Goal: Task Accomplishment & Management: Manage account settings

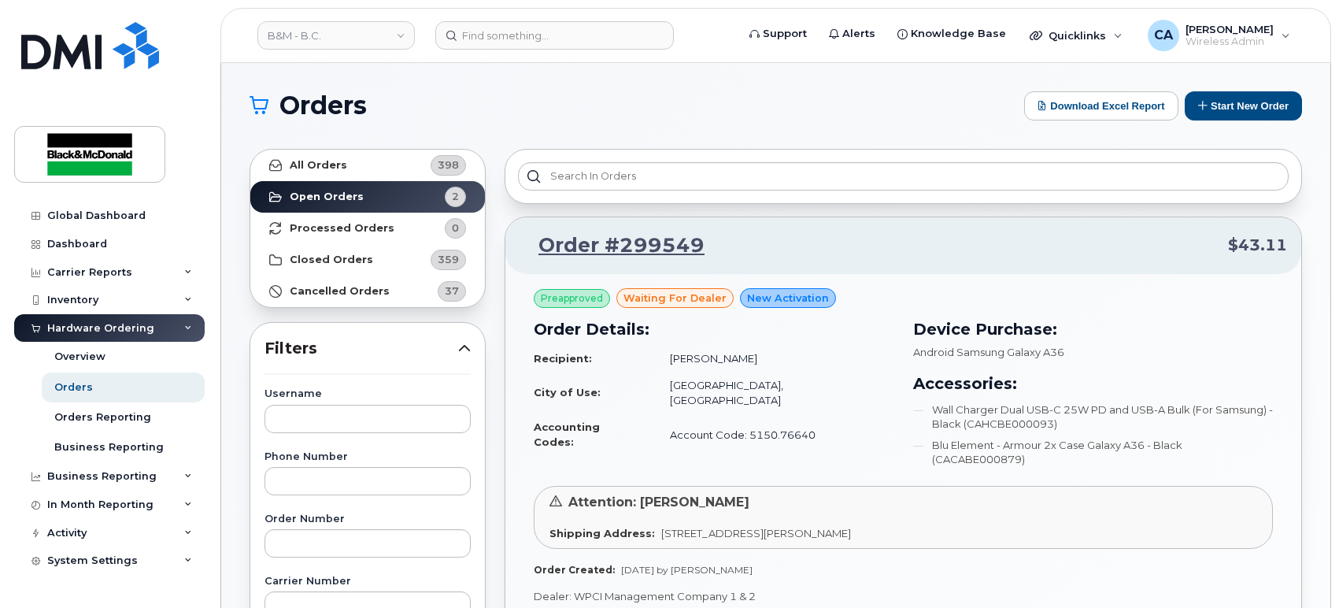
scroll to position [516, 0]
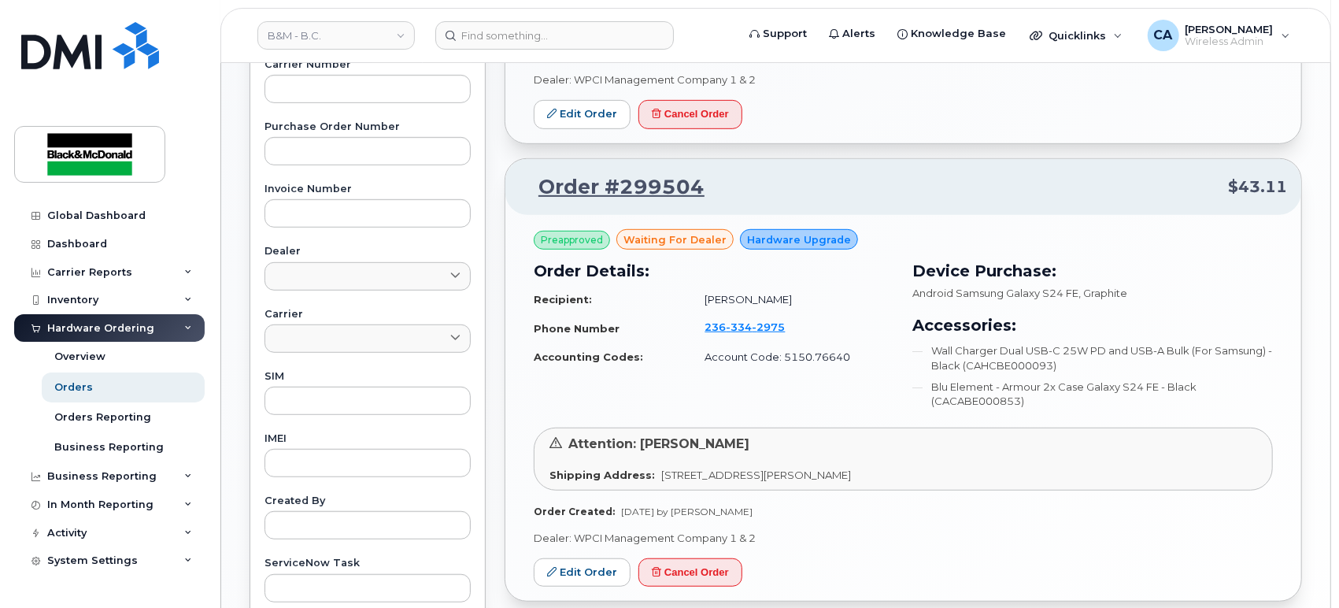
click at [229, 257] on div "Orders Download Excel Report Start New Order All Orders 398 Open Orders 2 Proce…" at bounding box center [775, 147] width 1109 height 1201
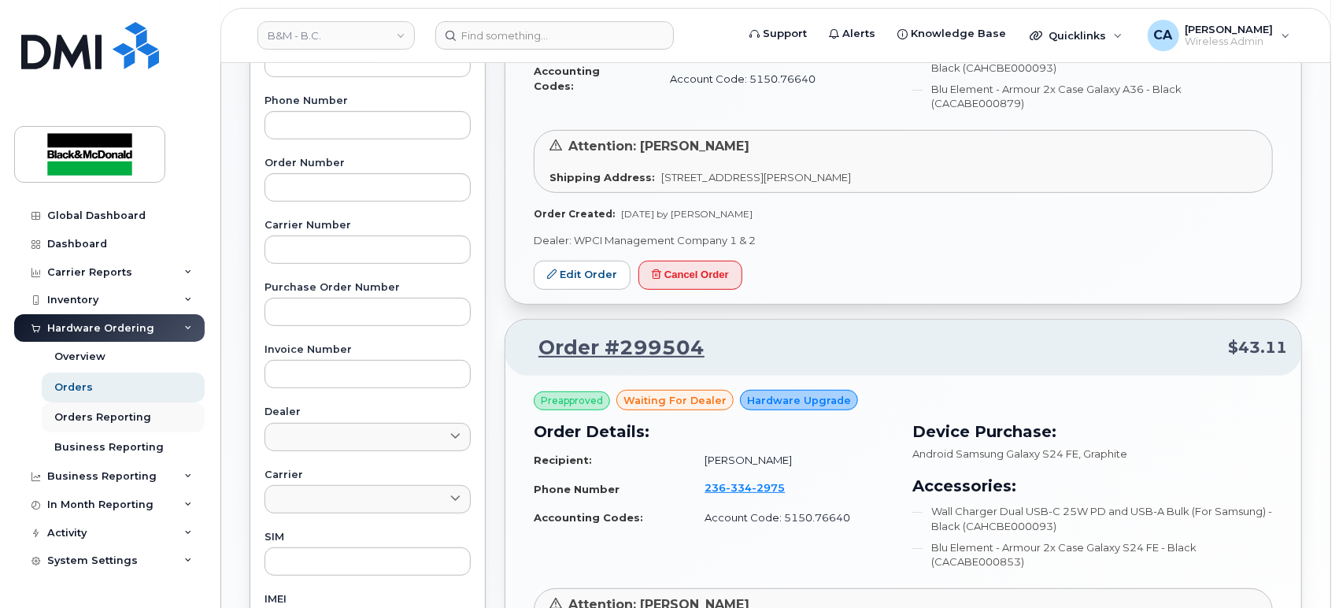
scroll to position [357, 0]
click at [167, 259] on div "Carrier Reports" at bounding box center [109, 272] width 191 height 28
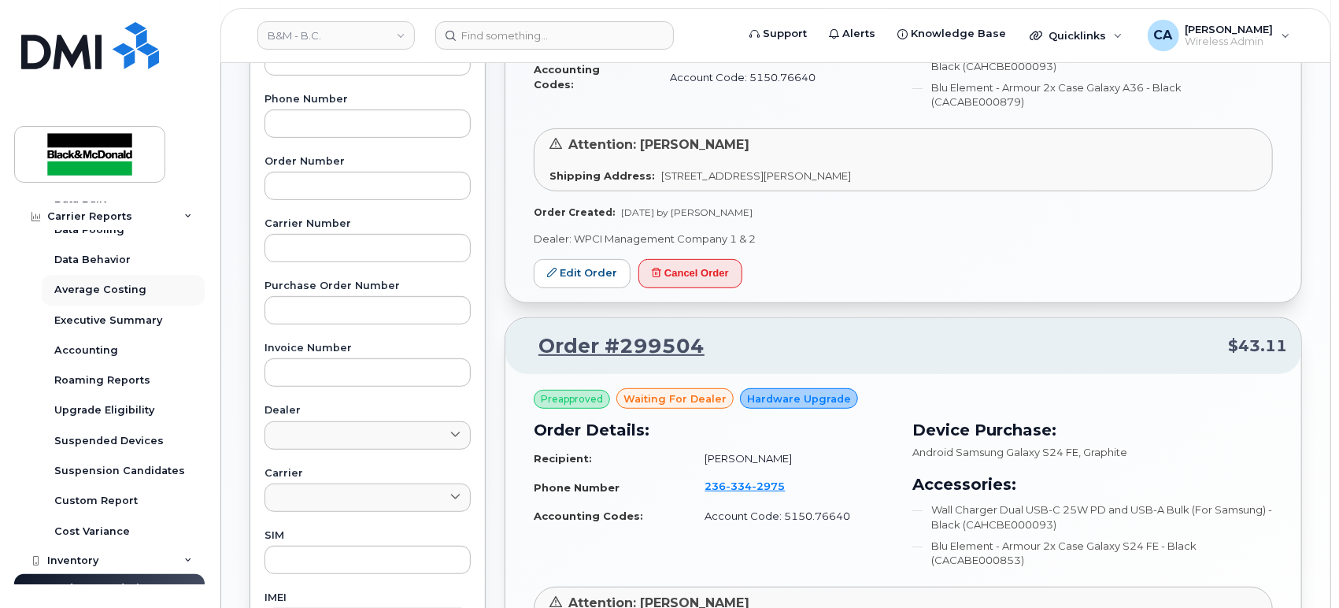
scroll to position [160, 0]
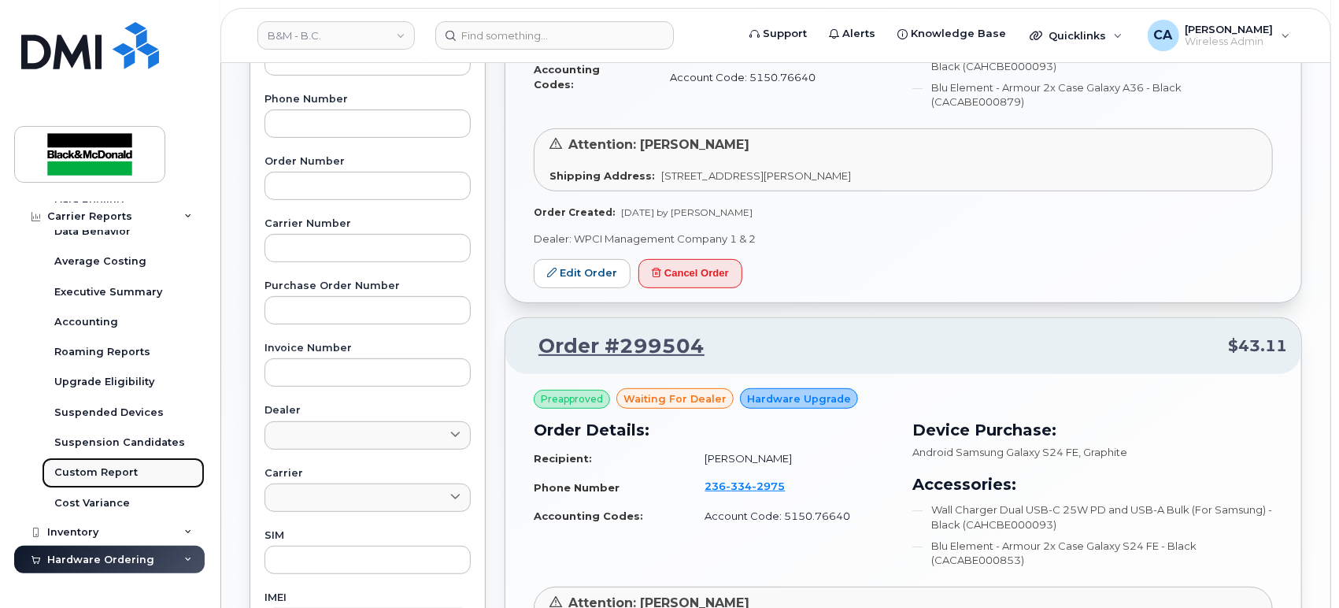
click at [126, 472] on div "Custom Report" at bounding box center [95, 472] width 83 height 14
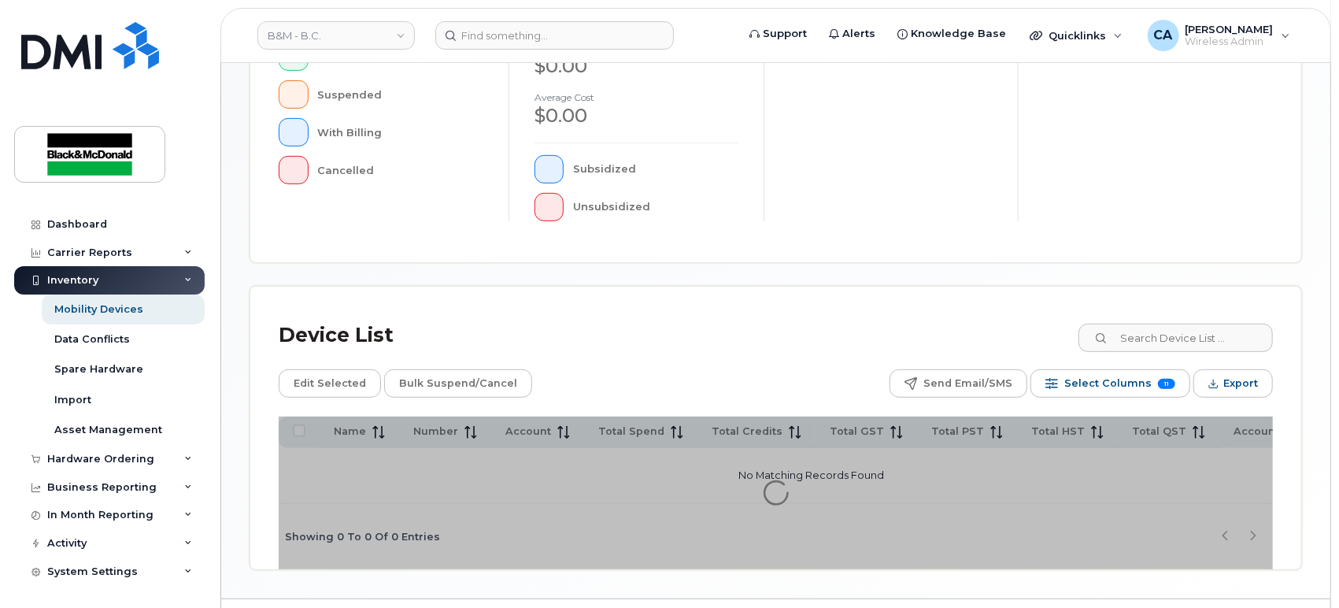
scroll to position [477, 0]
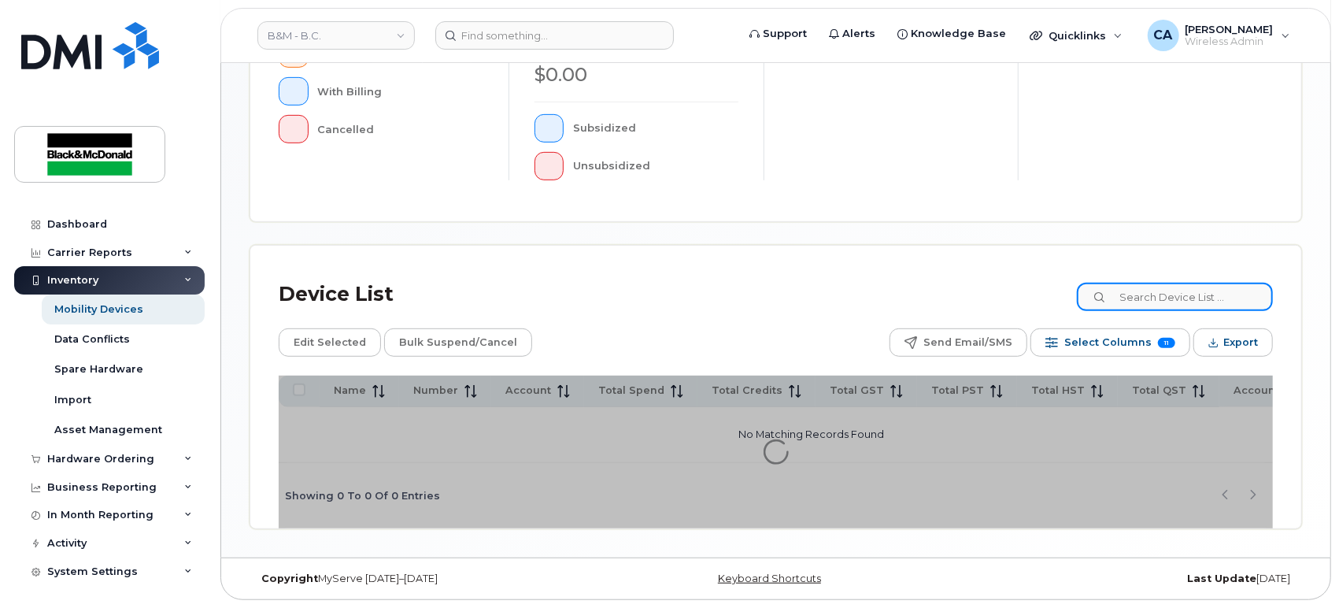
click at [1130, 311] on input at bounding box center [1175, 297] width 196 height 28
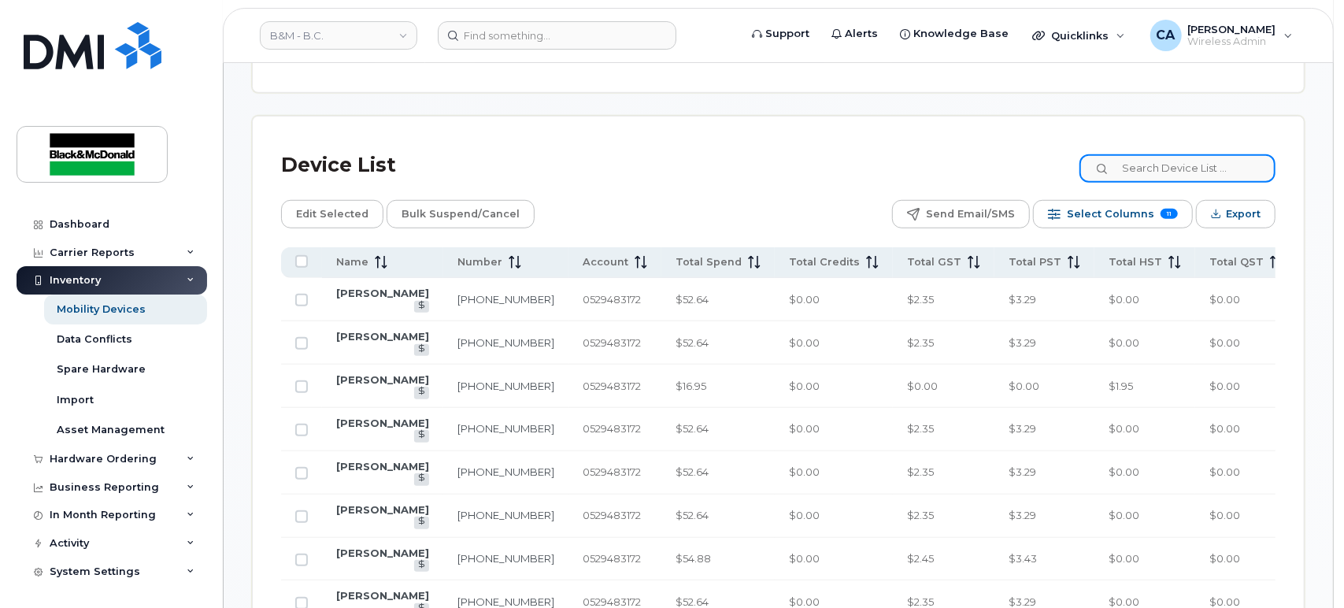
scroll to position [702, 0]
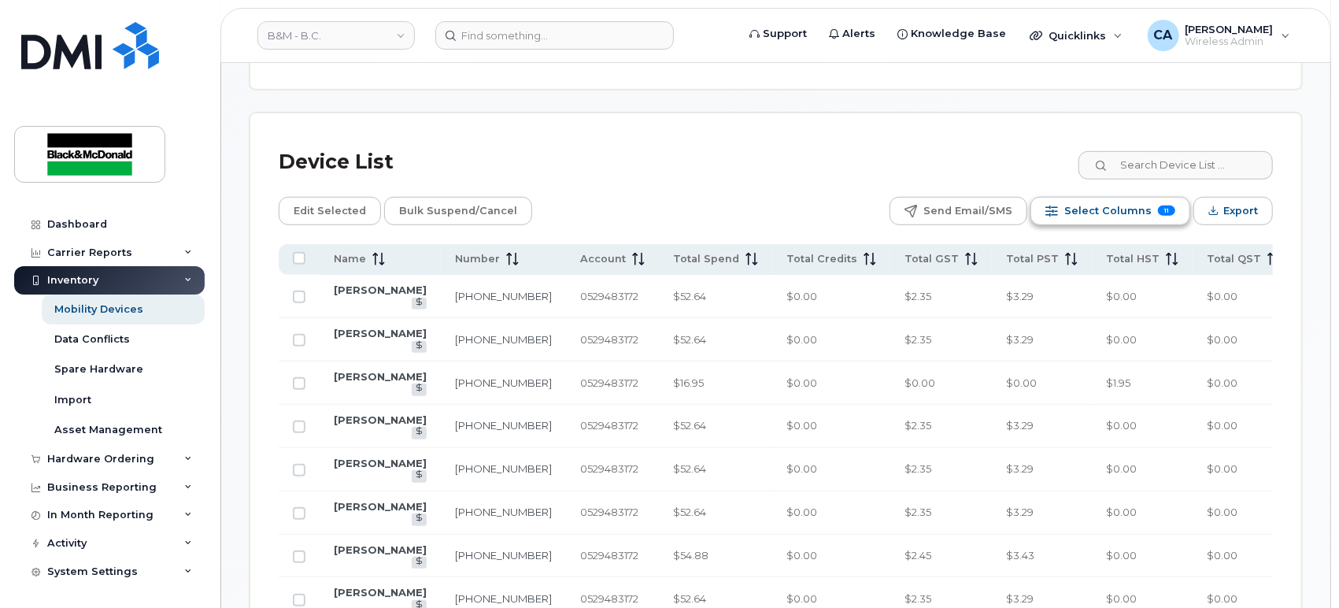
click at [1119, 199] on span "Select Columns" at bounding box center [1107, 211] width 87 height 24
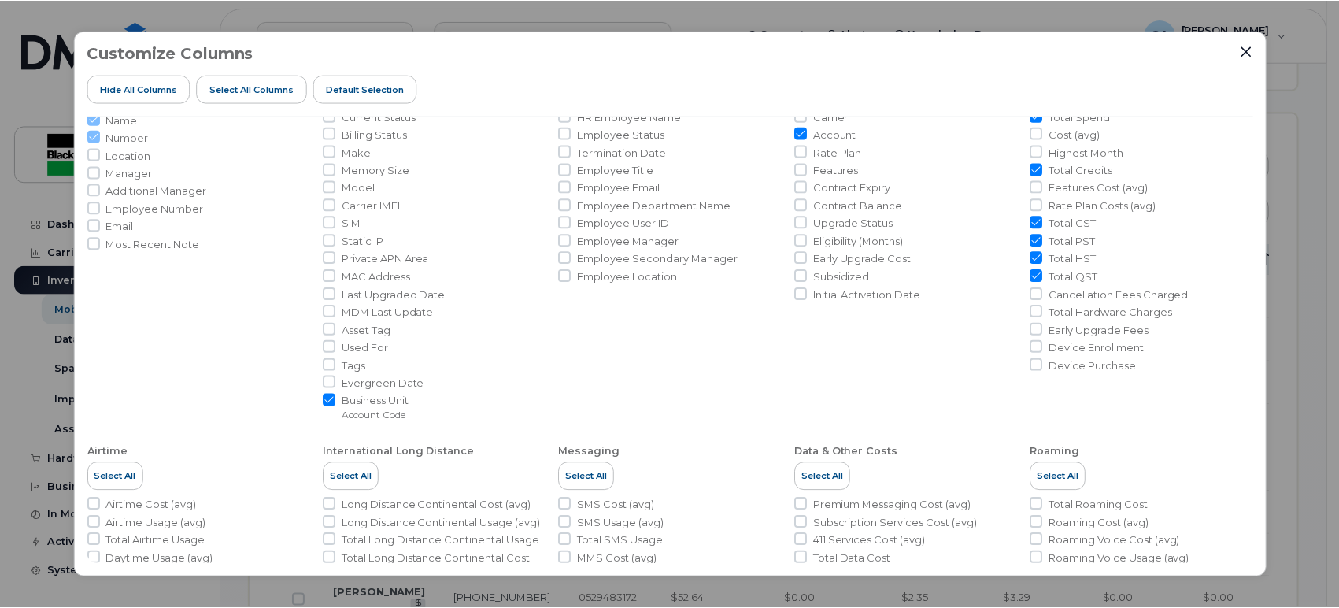
scroll to position [271, 0]
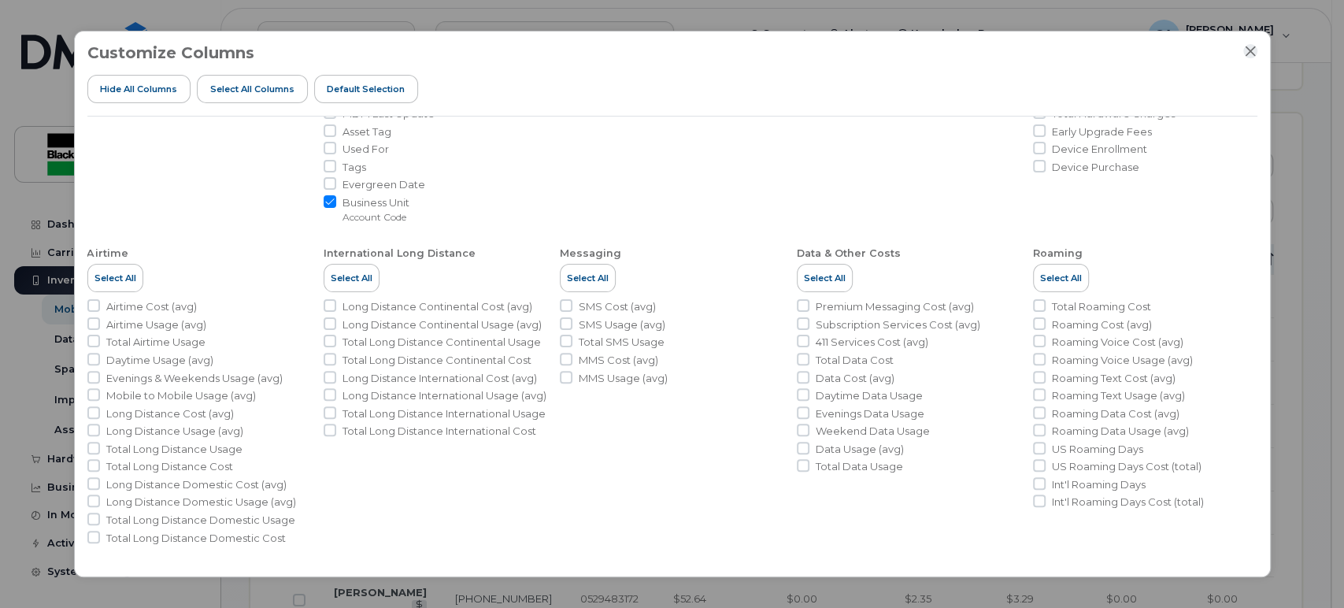
click at [1251, 54] on icon "Close" at bounding box center [1250, 51] width 13 height 13
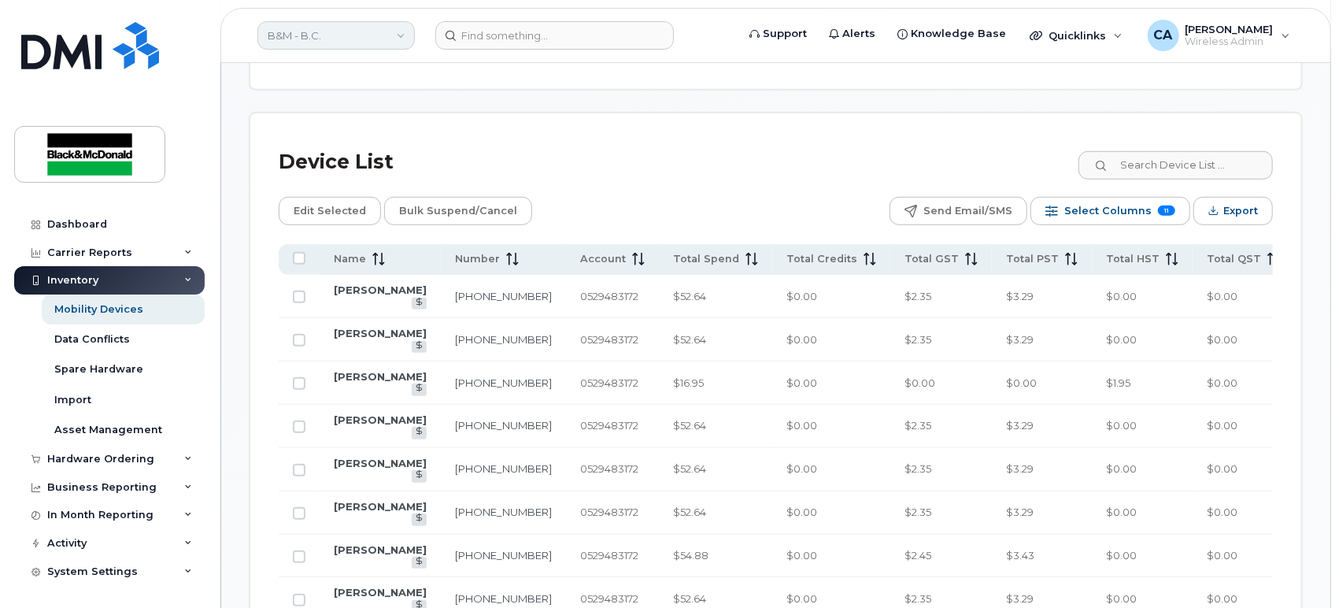
click at [366, 43] on link "B&M - B.C." at bounding box center [335, 35] width 157 height 28
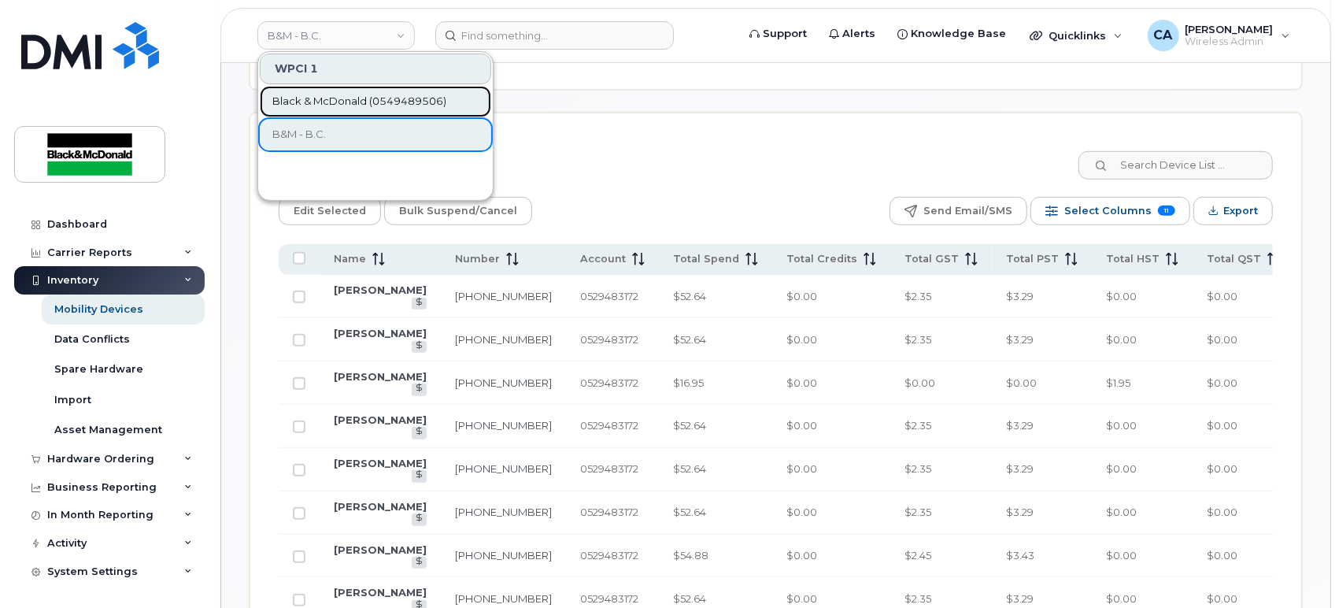
click at [388, 94] on span "Black & McDonald (0549489506)" at bounding box center [359, 102] width 174 height 16
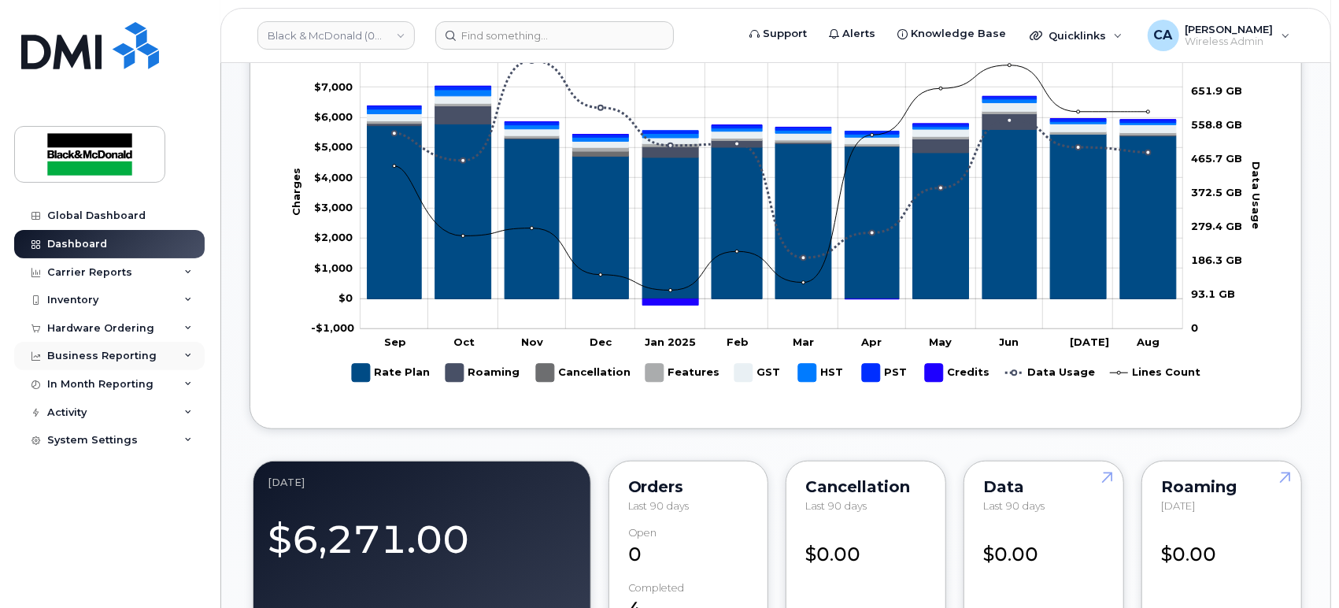
scroll to position [712, 0]
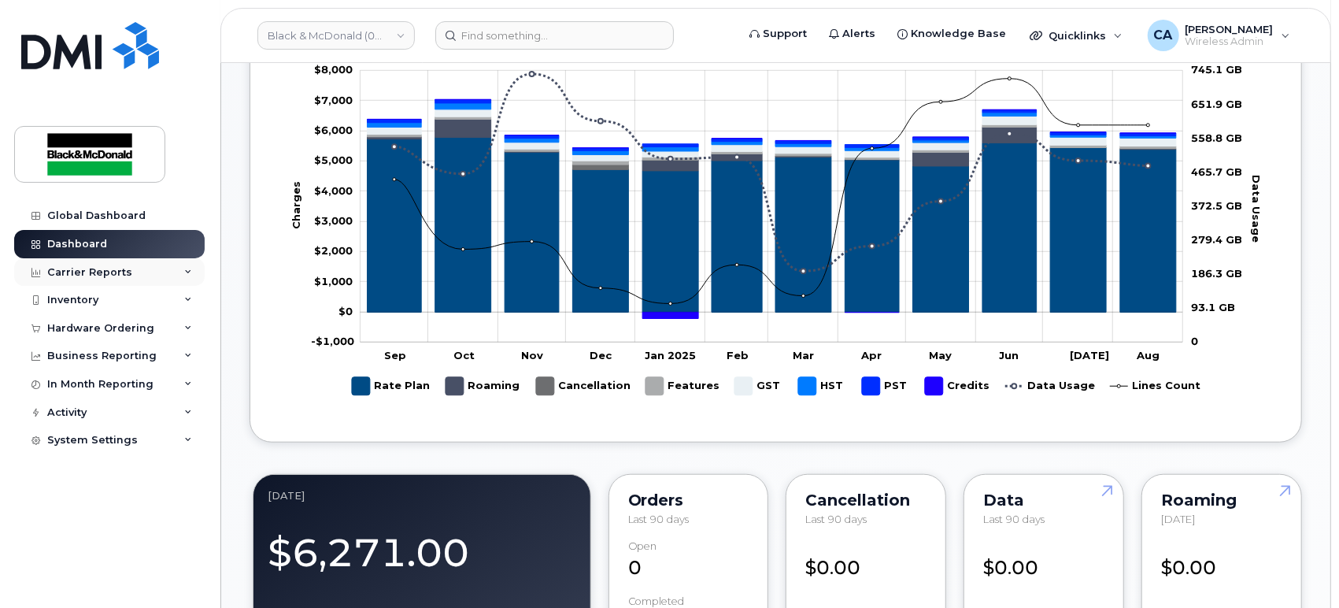
click at [145, 276] on div "Carrier Reports" at bounding box center [109, 272] width 191 height 28
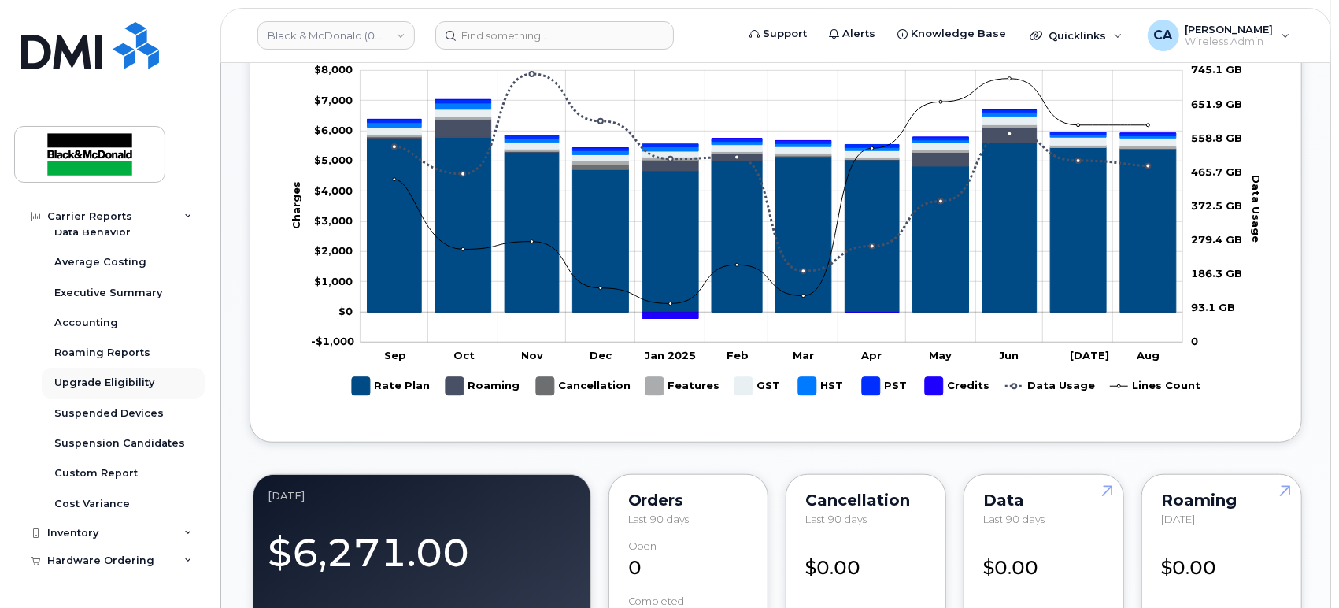
scroll to position [160, 0]
click at [111, 475] on div "Custom Report" at bounding box center [95, 472] width 83 height 14
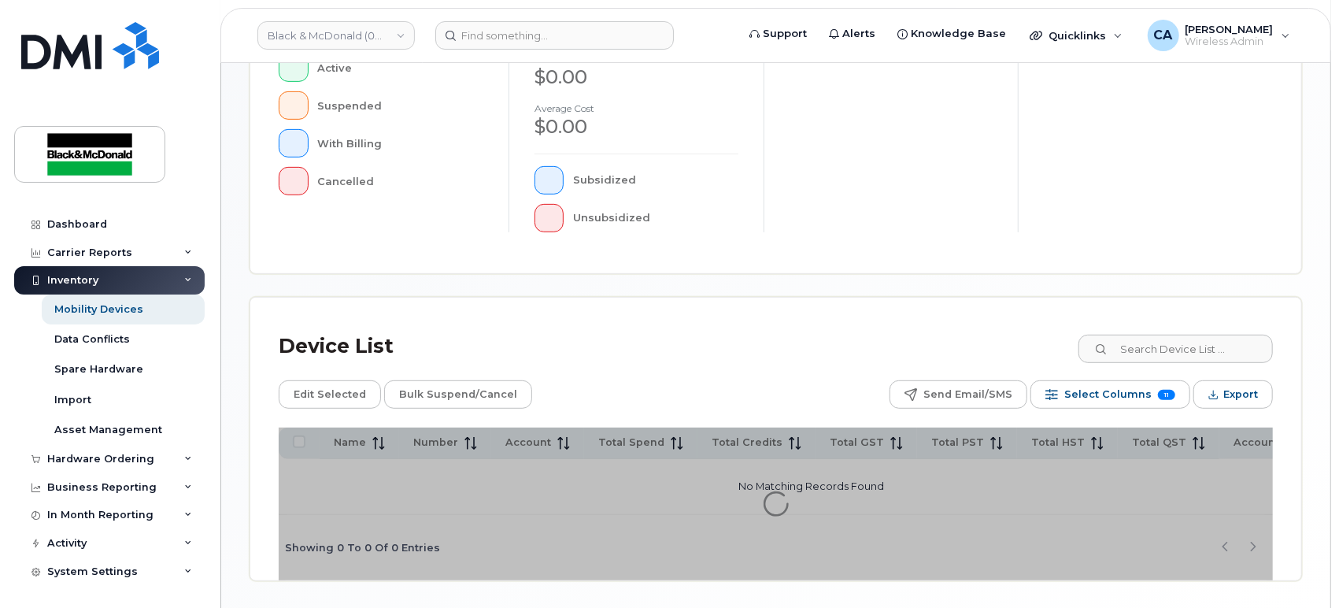
scroll to position [421, 0]
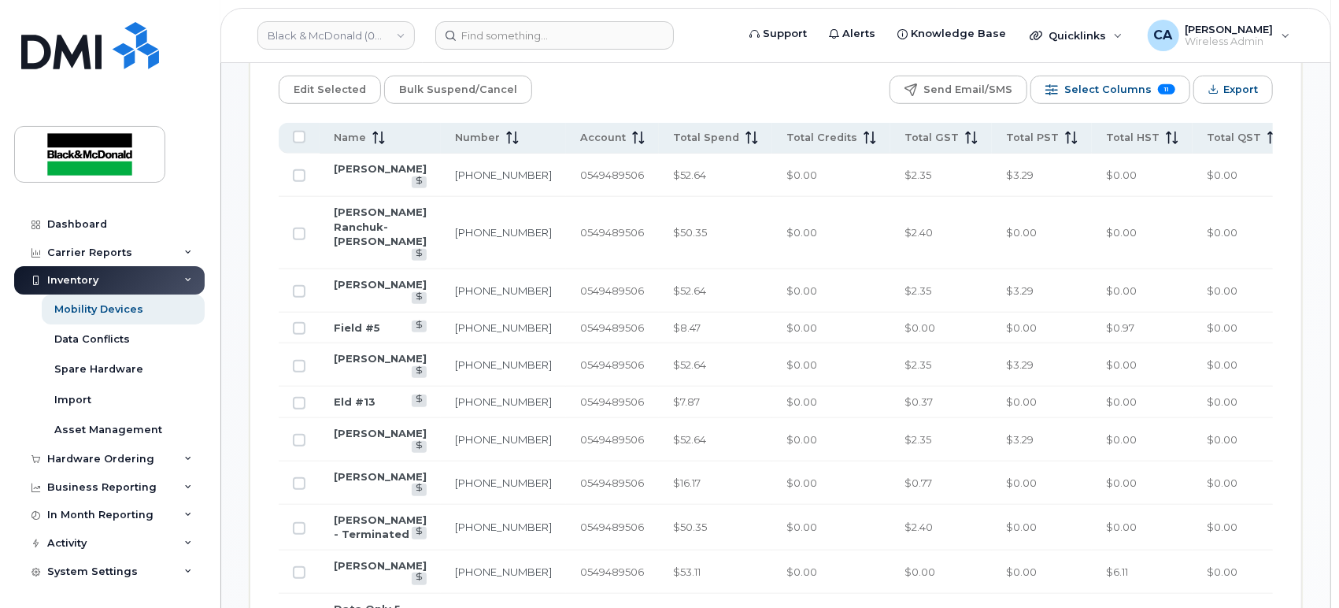
scroll to position [784, 0]
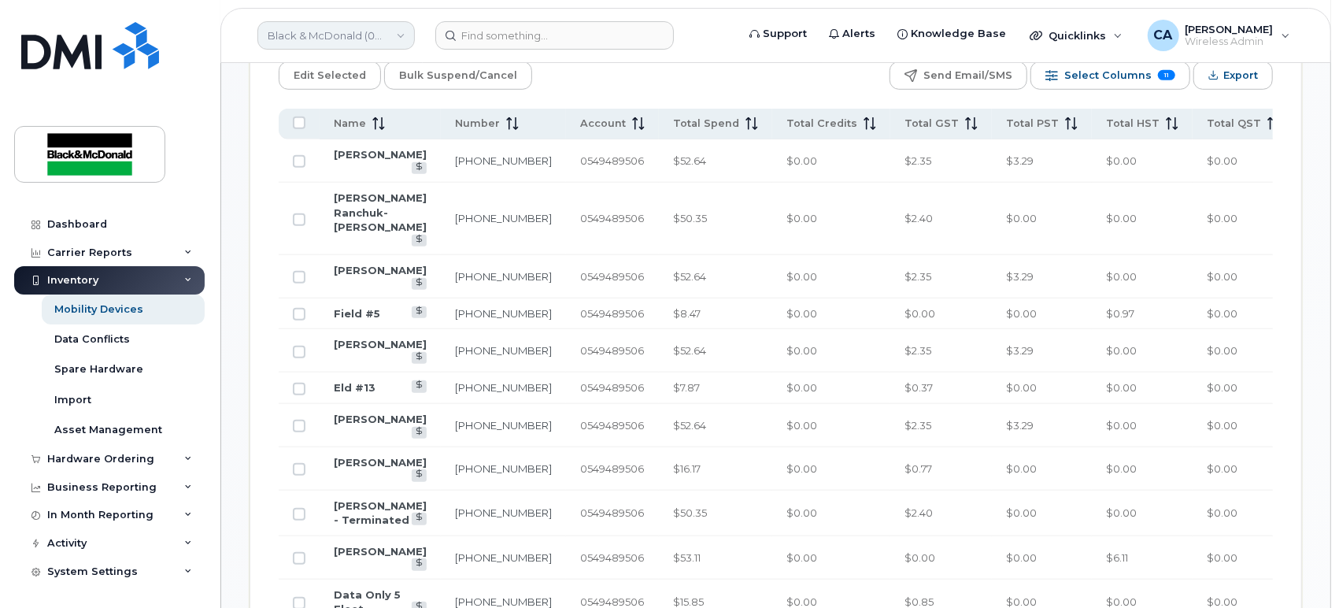
click at [397, 43] on link "Black & McDonald (0549489506)" at bounding box center [335, 35] width 157 height 28
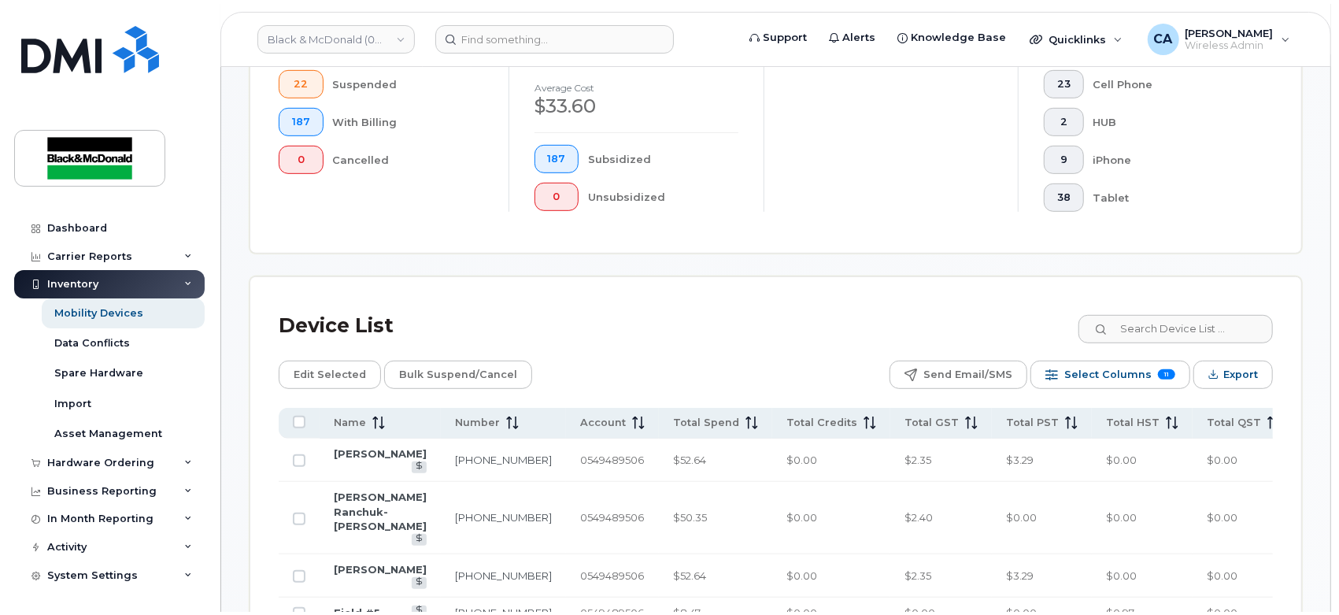
scroll to position [486, 0]
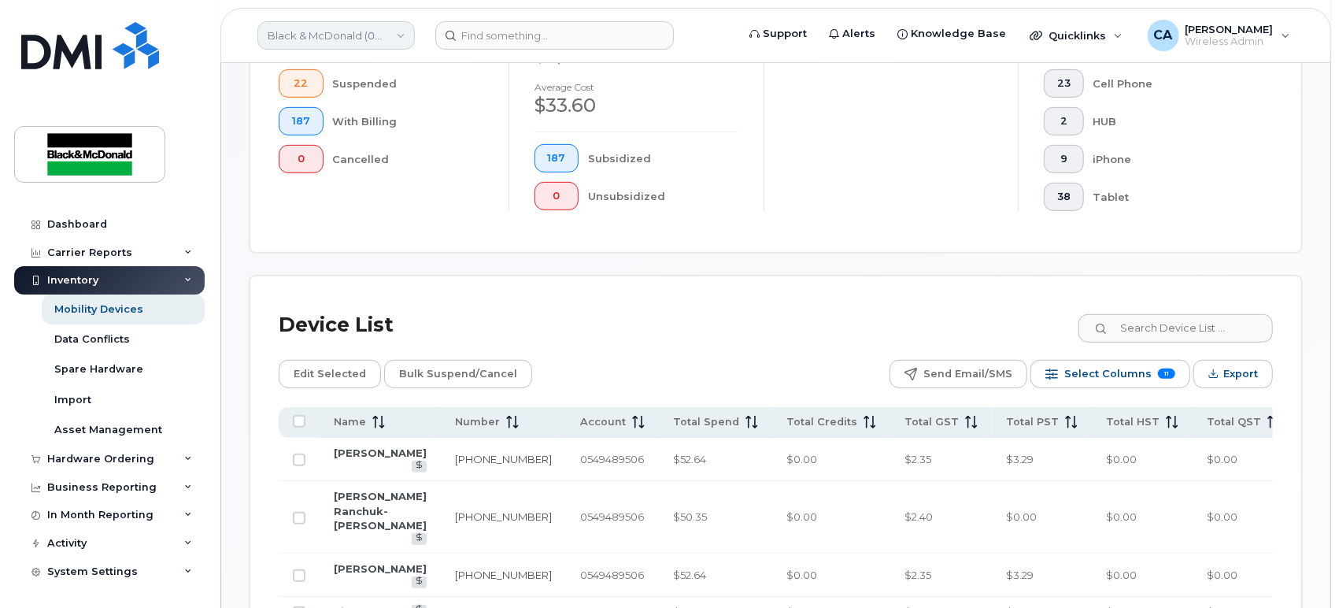
click at [401, 29] on link "Black & McDonald (0549489506)" at bounding box center [335, 35] width 157 height 28
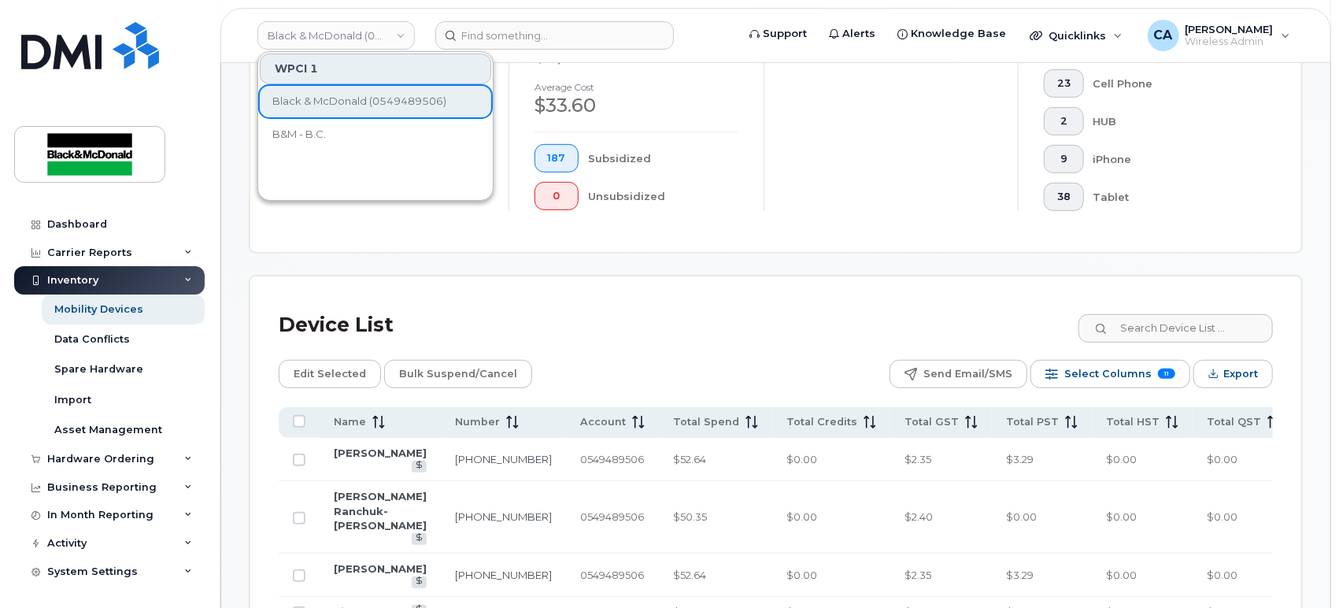
click at [661, 305] on div "Device List" at bounding box center [776, 325] width 994 height 41
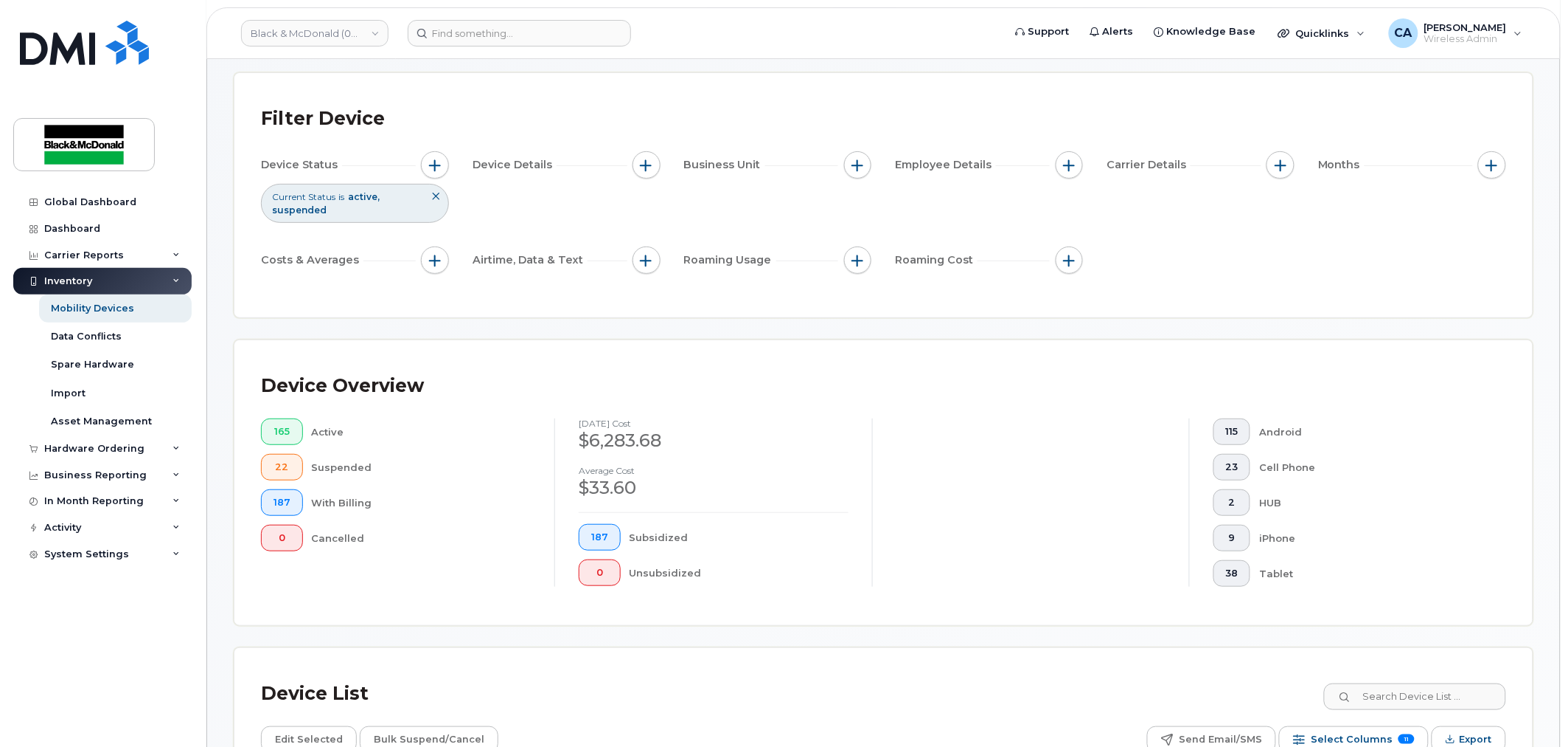
scroll to position [0, 0]
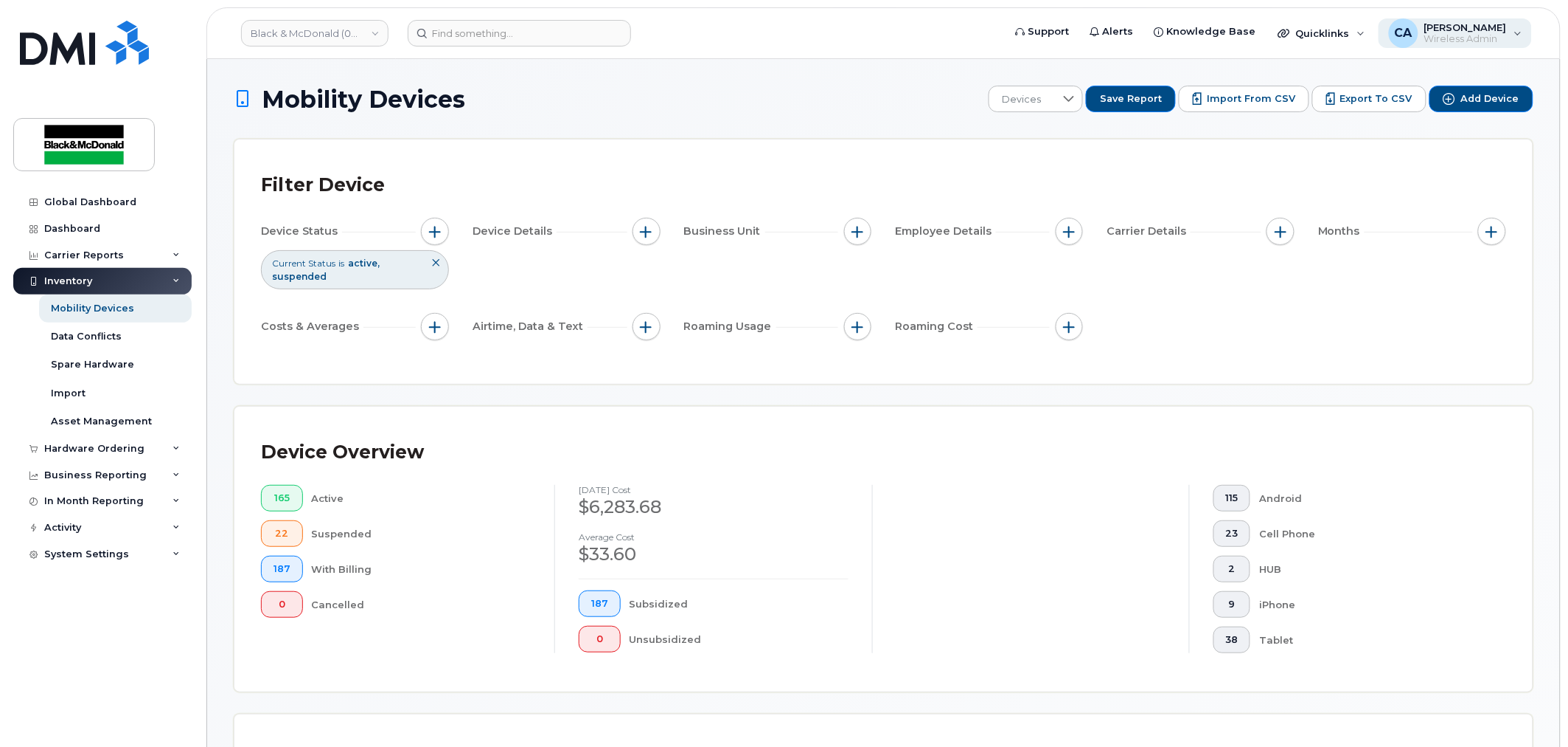
click at [1253, 35] on div "CA Carmela Akiatan Wireless Admin" at bounding box center [1456, 33] width 155 height 29
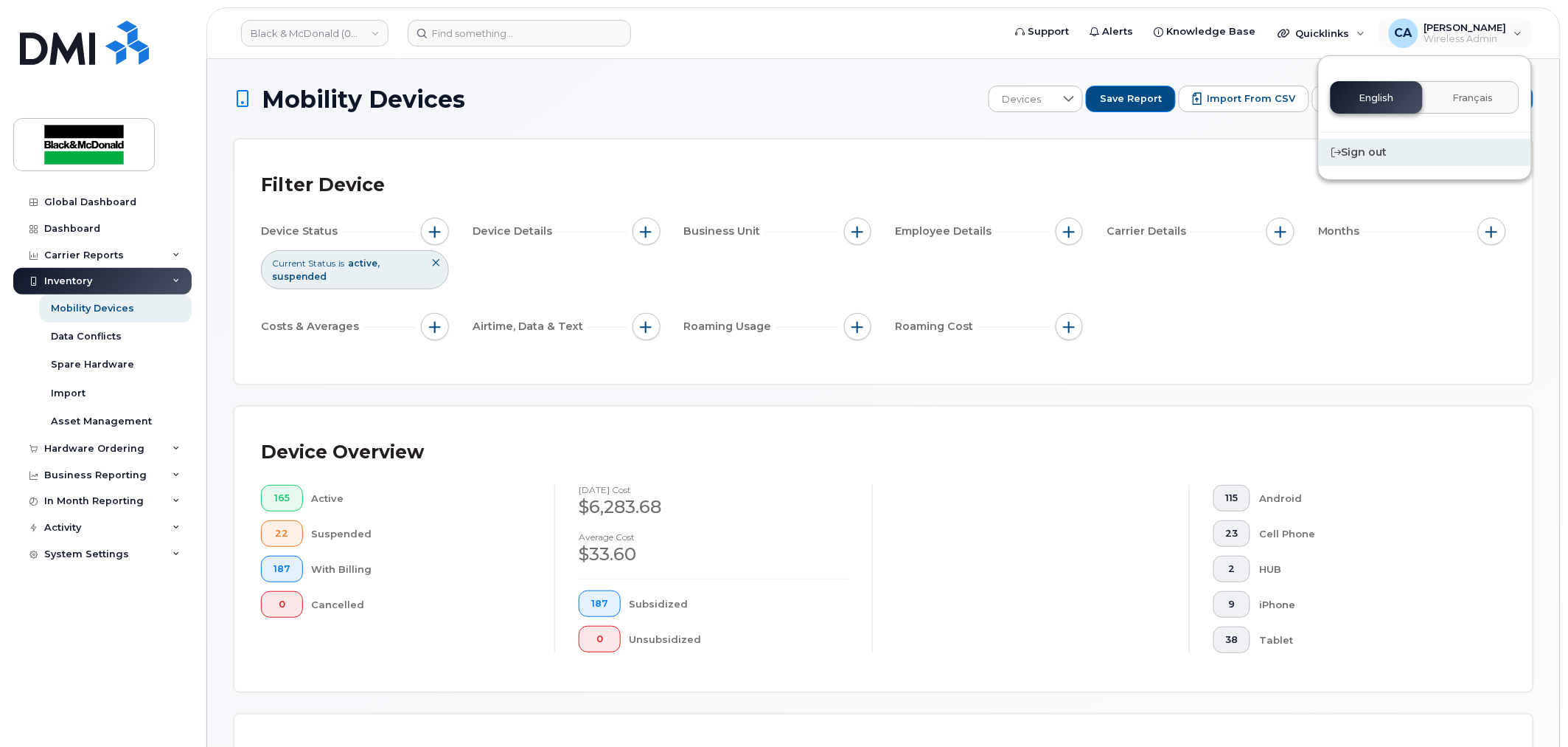
click at [1253, 153] on div "Sign out" at bounding box center [1425, 152] width 213 height 27
